Goal: Task Accomplishment & Management: Use online tool/utility

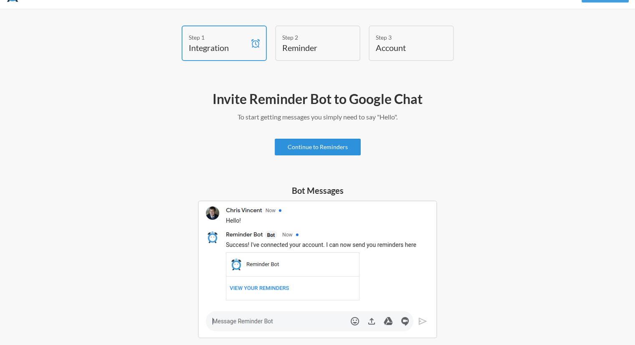
scroll to position [18, 0]
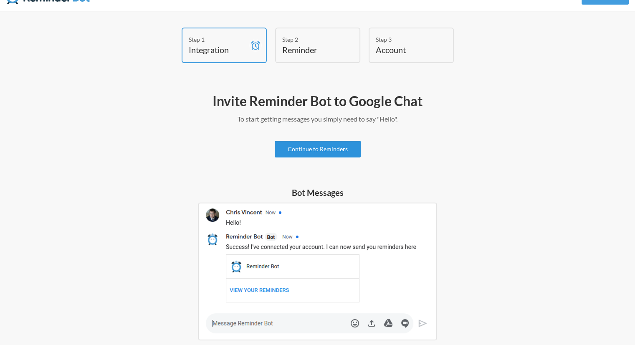
click at [310, 147] on link "Continue to Reminders" at bounding box center [318, 149] width 86 height 17
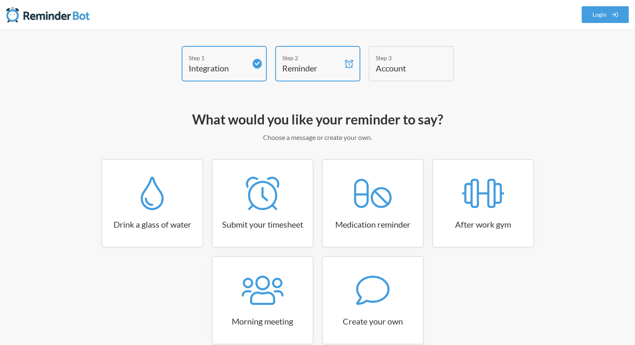
scroll to position [44, 0]
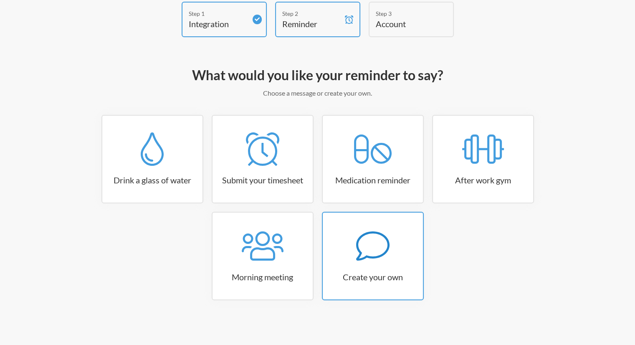
click at [384, 237] on icon at bounding box center [372, 245] width 33 height 33
select select "09:30:00"
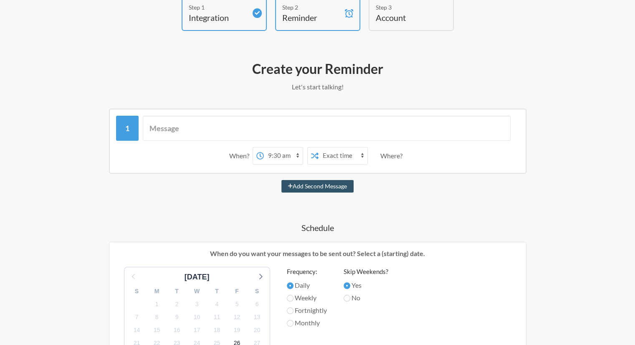
scroll to position [0, 0]
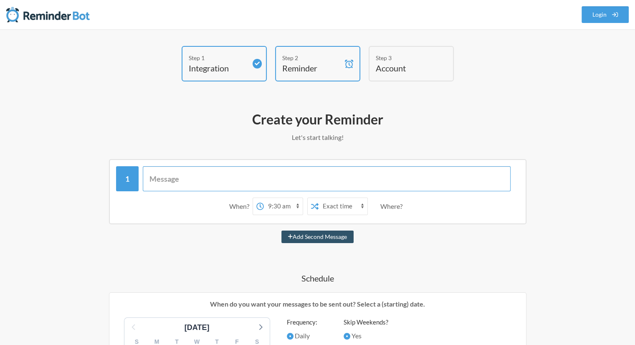
click at [190, 177] on input "text" at bounding box center [327, 178] width 368 height 25
type input "Hi"
click at [342, 207] on select "Exact time Random time" at bounding box center [342, 206] width 49 height 17
click at [396, 206] on div "Where?" at bounding box center [392, 206] width 25 height 18
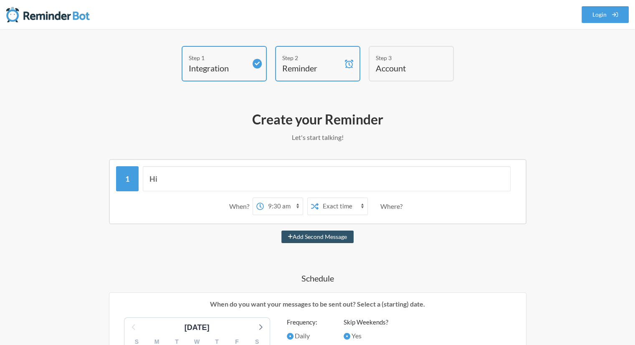
click at [280, 206] on select "12:00 am 12:15 am 12:30 am 12:45 am 1:00 am 1:15 am 1:30 am 1:45 am 2:00 am 2:1…" at bounding box center [283, 206] width 39 height 17
click at [394, 63] on h4 "Account" at bounding box center [405, 68] width 58 height 12
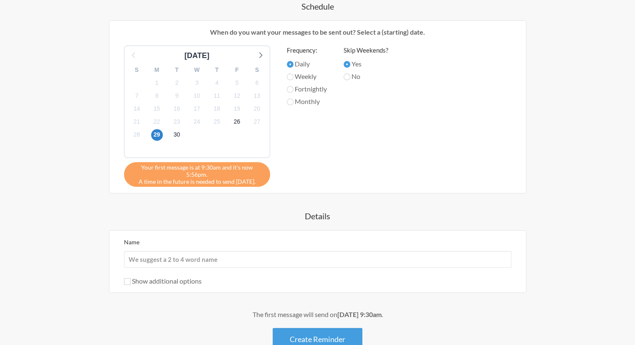
scroll to position [319, 0]
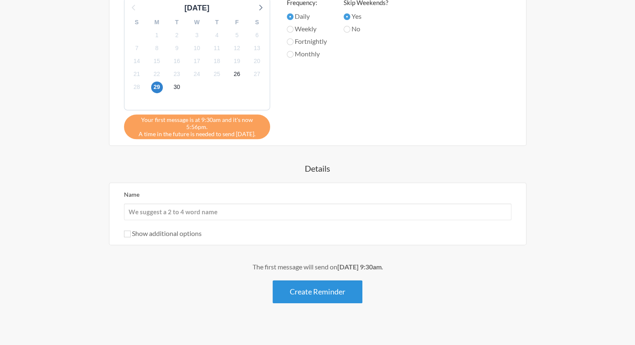
click at [308, 281] on button "Create Reminder" at bounding box center [317, 291] width 90 height 23
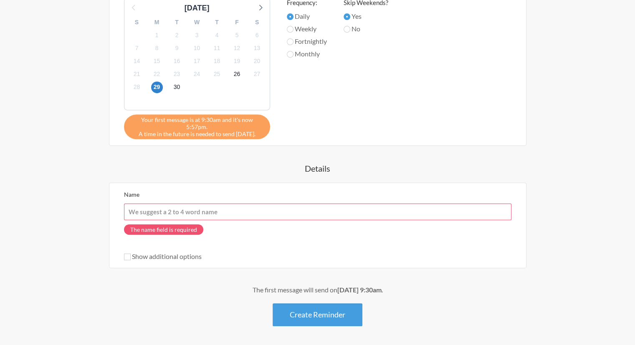
click at [208, 205] on input "Name" at bounding box center [317, 211] width 387 height 17
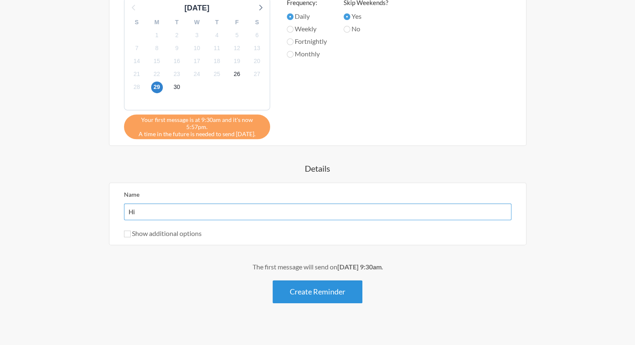
type input "Hi"
click at [305, 287] on button "Create Reminder" at bounding box center [317, 291] width 90 height 23
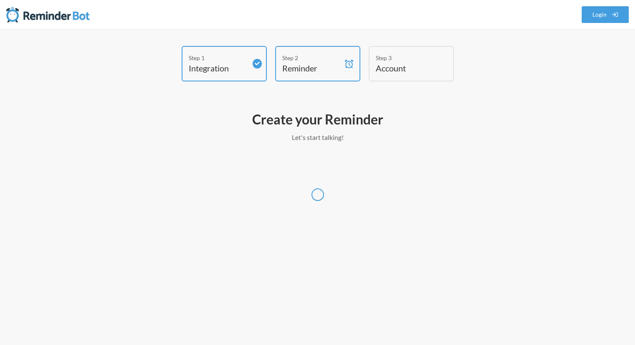
scroll to position [0, 0]
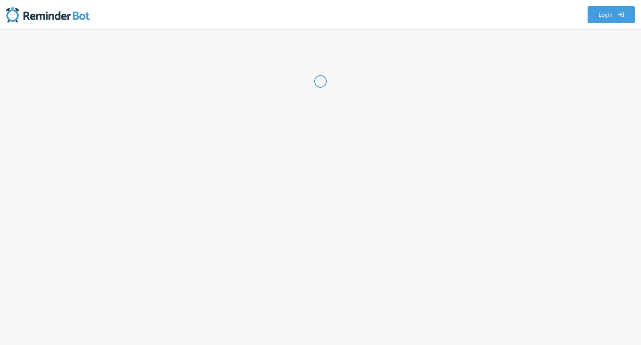
select select "IN"
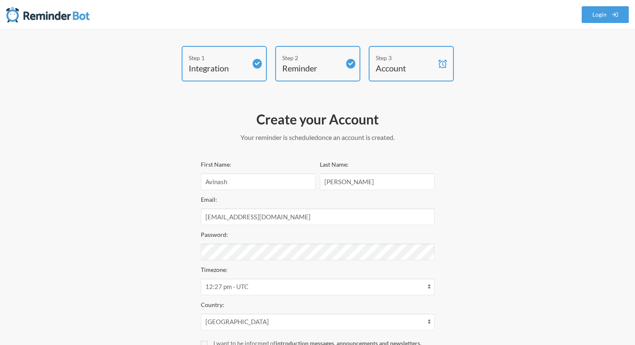
scroll to position [88, 0]
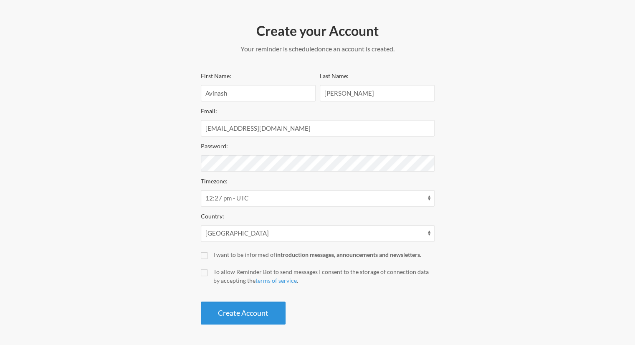
click at [243, 310] on button "Create Account" at bounding box center [243, 312] width 85 height 23
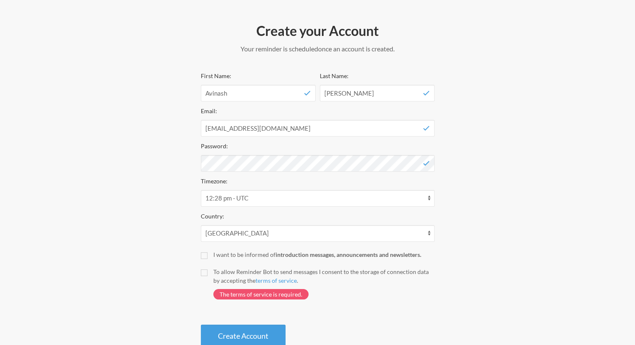
click at [208, 256] on label "I want to be informed of introduction messages, announcements and newsletters." at bounding box center [318, 254] width 234 height 9
click at [207, 256] on input "I want to be informed of introduction messages, announcements and newsletters." at bounding box center [204, 255] width 7 height 7
checkbox input "true"
click at [208, 272] on label "To allow Reminder Bot to send messages I consent to the storage of connection d…" at bounding box center [318, 287] width 234 height 40
click at [207, 272] on input "To allow Reminder Bot to send messages I consent to the storage of connection d…" at bounding box center [204, 272] width 7 height 7
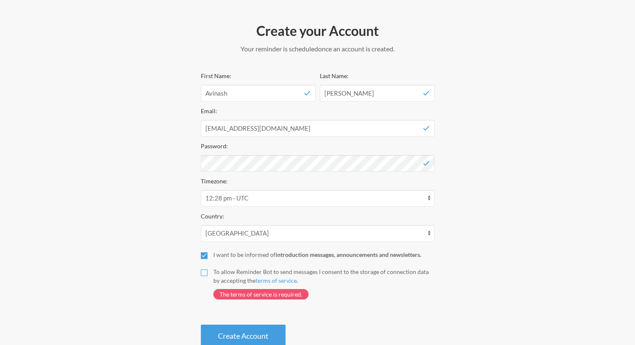
checkbox input "true"
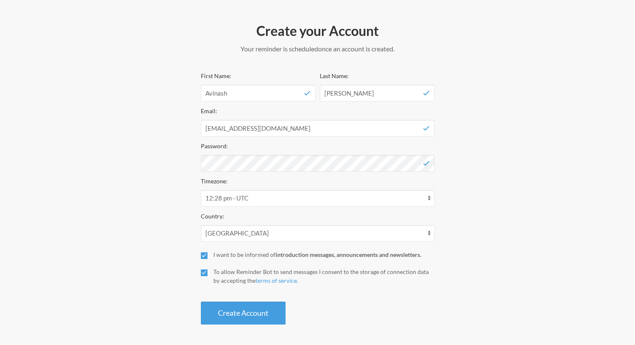
click at [207, 251] on label "I want to be informed of introduction messages, announcements and newsletters." at bounding box center [318, 254] width 234 height 9
click at [207, 252] on input "I want to be informed of introduction messages, announcements and newsletters." at bounding box center [204, 255] width 7 height 7
checkbox input "false"
click at [238, 306] on button "Create Account" at bounding box center [243, 312] width 85 height 23
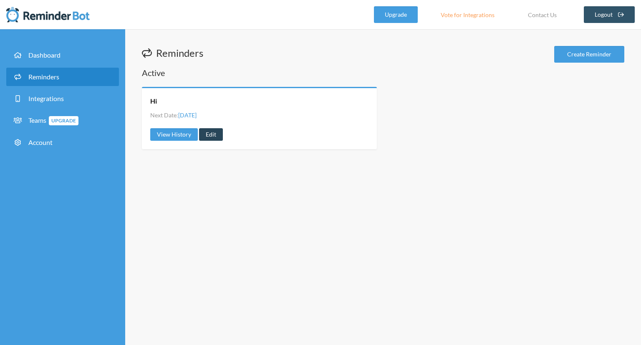
click at [209, 138] on link "Edit" at bounding box center [211, 134] width 24 height 13
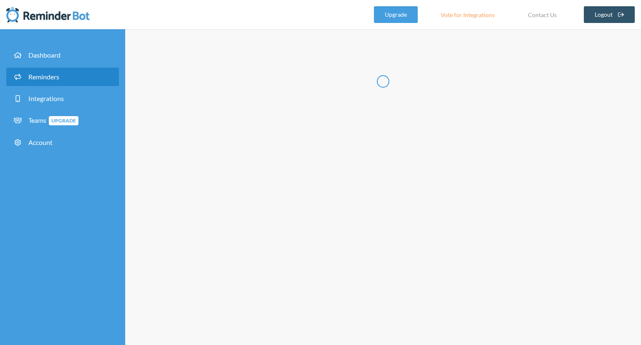
type input "Hi"
select select "09:30:00"
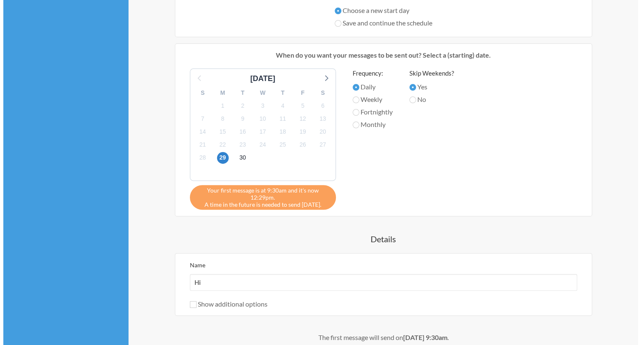
scroll to position [378, 0]
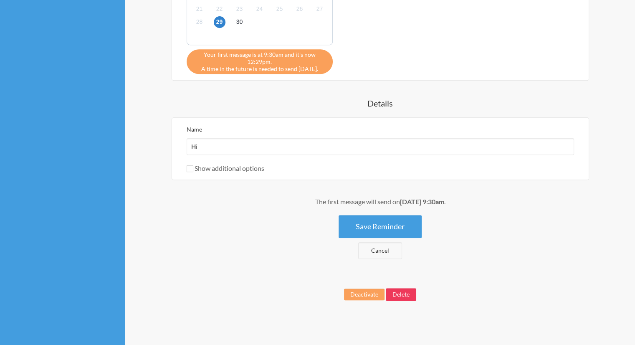
click at [403, 296] on button "Delete" at bounding box center [401, 294] width 30 height 13
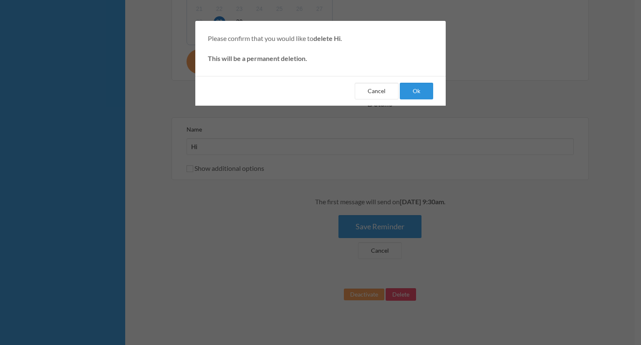
click at [418, 87] on button "Ok" at bounding box center [416, 91] width 33 height 17
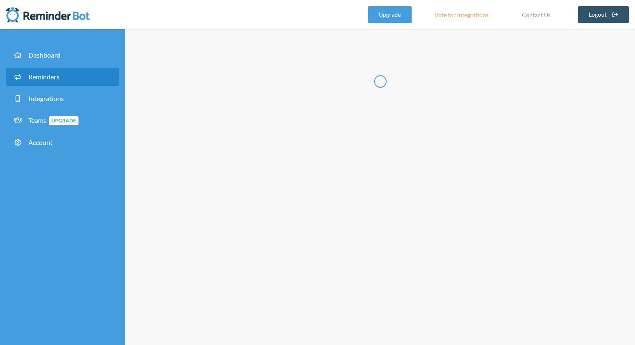
select select "08:30:00"
select select "09:30:00"
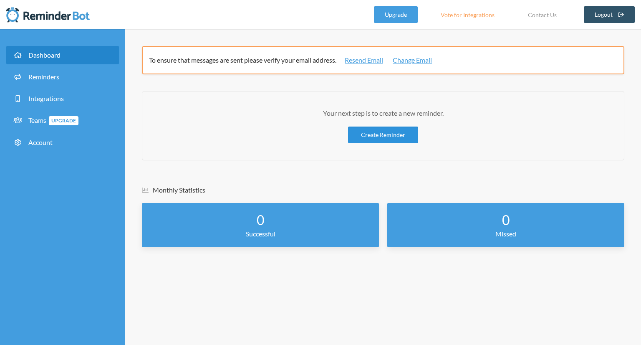
click at [379, 132] on link "Create Reminder" at bounding box center [383, 134] width 70 height 17
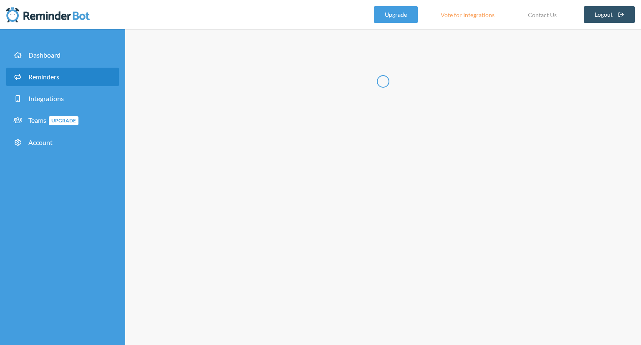
select select "08:30:00"
select select "09:30:00"
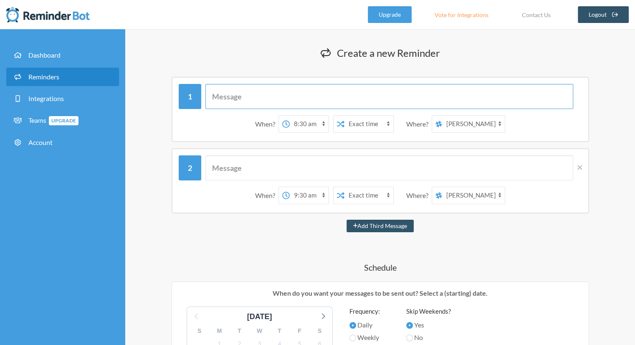
click at [256, 94] on input "text" at bounding box center [389, 96] width 368 height 25
type input "Check IQC Reports"
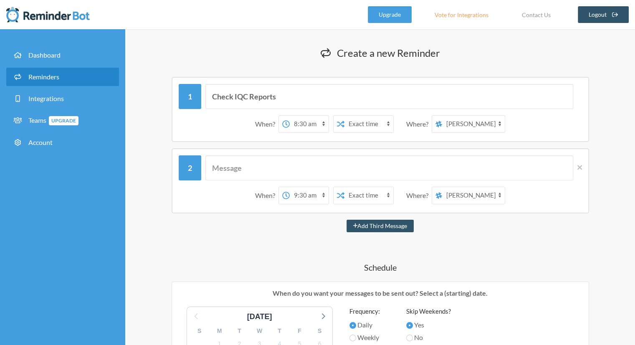
click at [320, 124] on select "12:00 am 12:15 am 12:30 am 12:45 am 1:00 am 1:15 am 1:30 am 1:45 am 2:00 am 2:1…" at bounding box center [309, 124] width 39 height 17
select select "10:00:00"
click at [295, 116] on select "12:00 am 12:15 am 12:30 am 12:45 am 1:00 am 1:15 am 1:30 am 1:45 am 2:00 am 2:1…" at bounding box center [309, 124] width 39 height 17
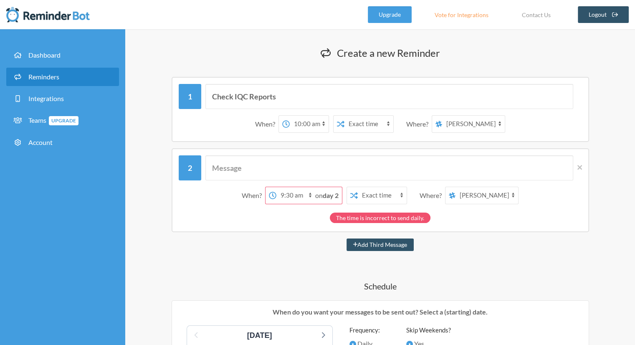
click at [465, 122] on select "Avinash Koli" at bounding box center [473, 124] width 63 height 17
click at [493, 123] on select "Avinash Koli" at bounding box center [473, 124] width 63 height 17
click at [227, 159] on input "text" at bounding box center [389, 167] width 368 height 25
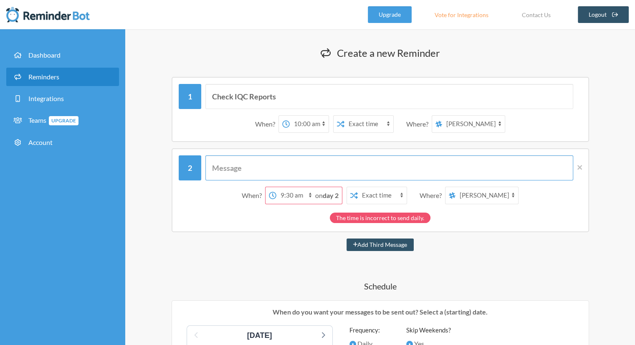
click at [255, 166] on input "text" at bounding box center [389, 167] width 368 height 25
click at [581, 164] on icon at bounding box center [579, 168] width 5 height 8
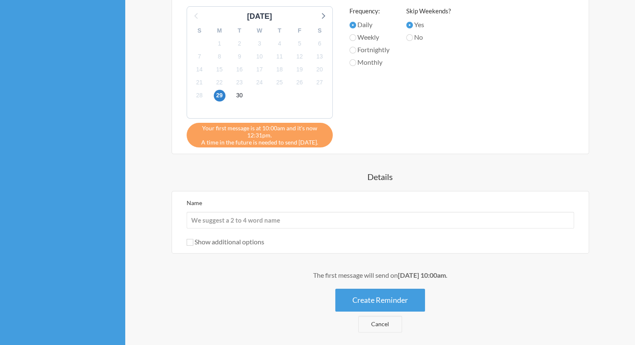
scroll to position [229, 0]
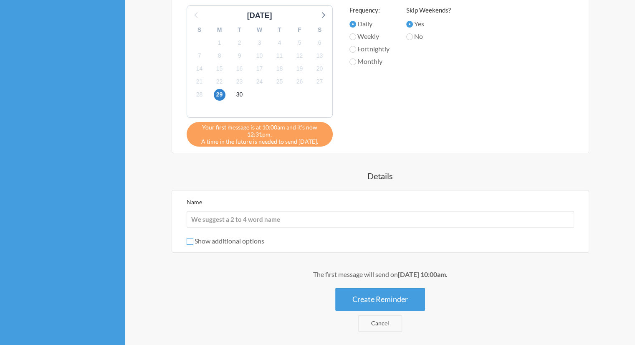
click at [189, 241] on input "Show additional options" at bounding box center [190, 241] width 7 height 7
checkbox input "true"
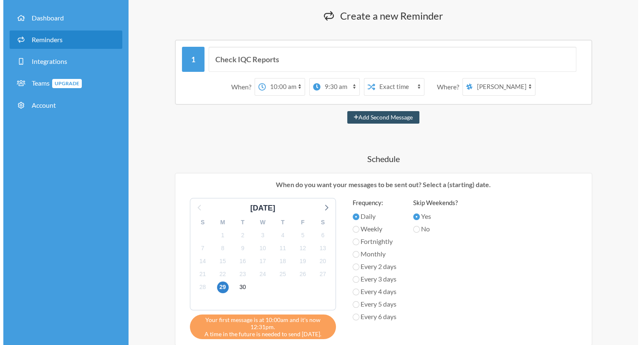
scroll to position [0, 0]
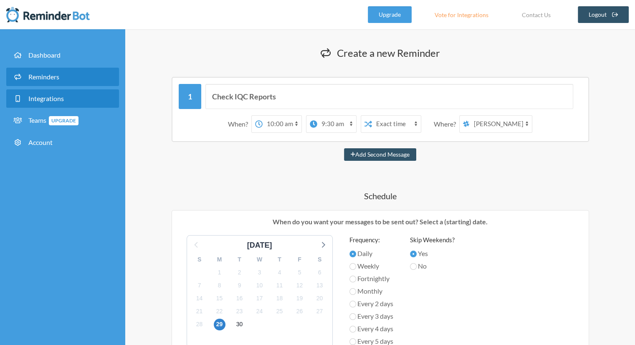
click at [57, 102] on span "Integrations" at bounding box center [45, 98] width 35 height 8
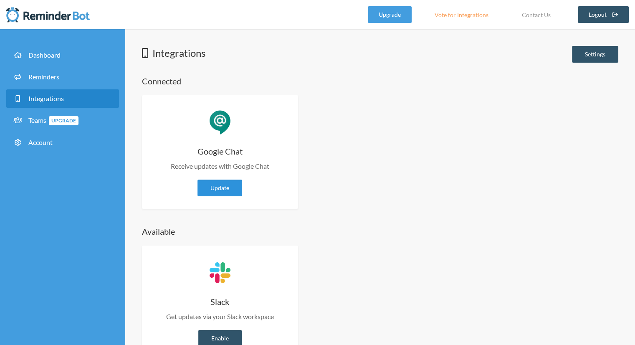
click at [219, 182] on link "Update" at bounding box center [219, 187] width 45 height 17
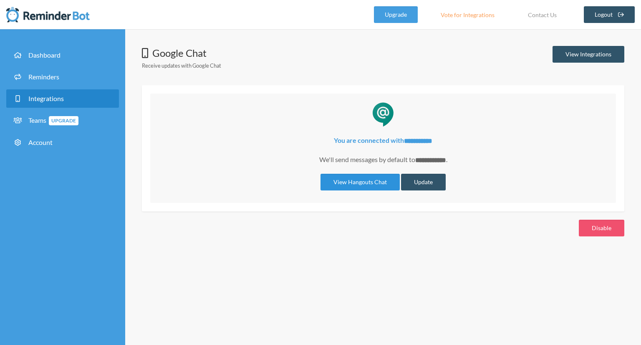
click at [353, 182] on link "View Hangouts Chat" at bounding box center [359, 182] width 79 height 17
